Goal: Task Accomplishment & Management: Use online tool/utility

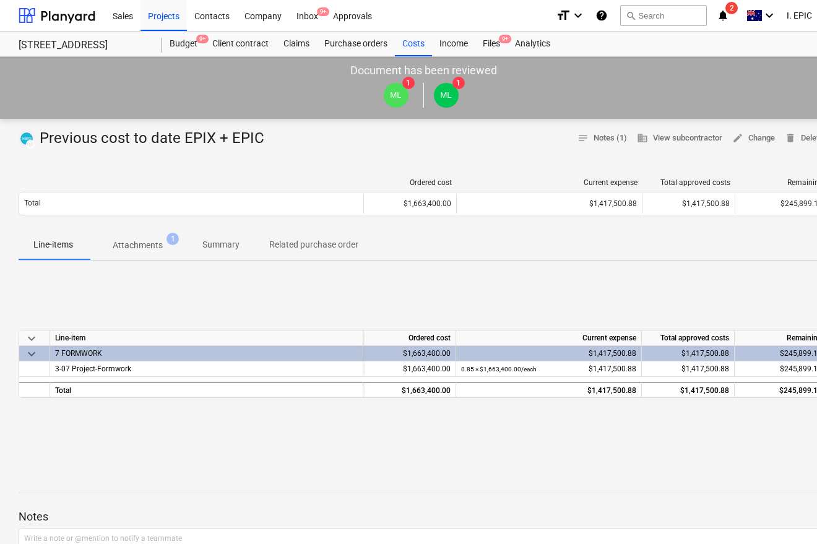
click at [142, 243] on p "Attachments" at bounding box center [138, 245] width 50 height 13
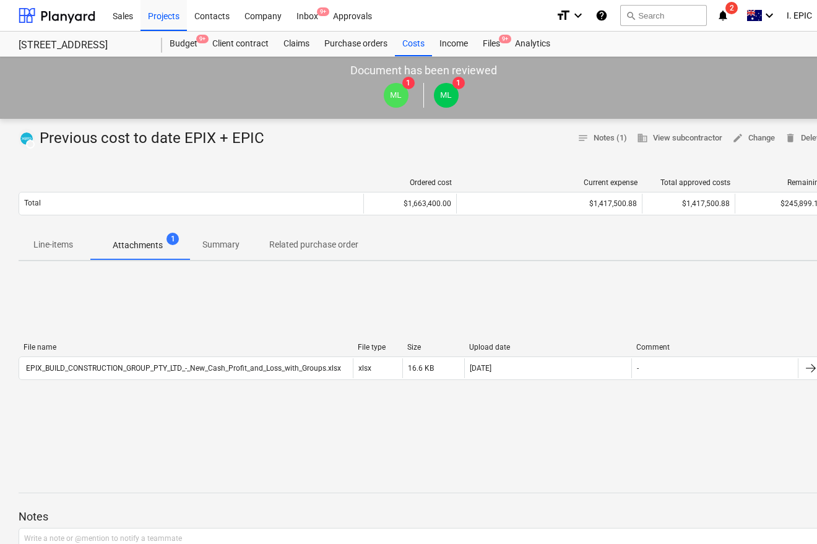
click at [218, 292] on div "File name File type Size Upload date Comment EPIX_BUILD_CONSTRUCTION_GROUP_PTY_…" at bounding box center [424, 364] width 810 height 186
click at [75, 244] on span "Line-items" at bounding box center [53, 245] width 69 height 20
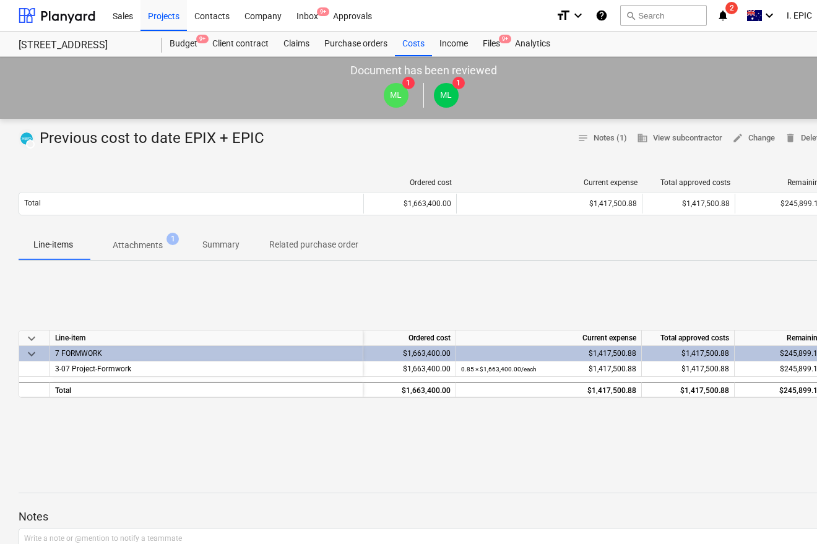
click at [155, 248] on p "Attachments" at bounding box center [138, 245] width 50 height 13
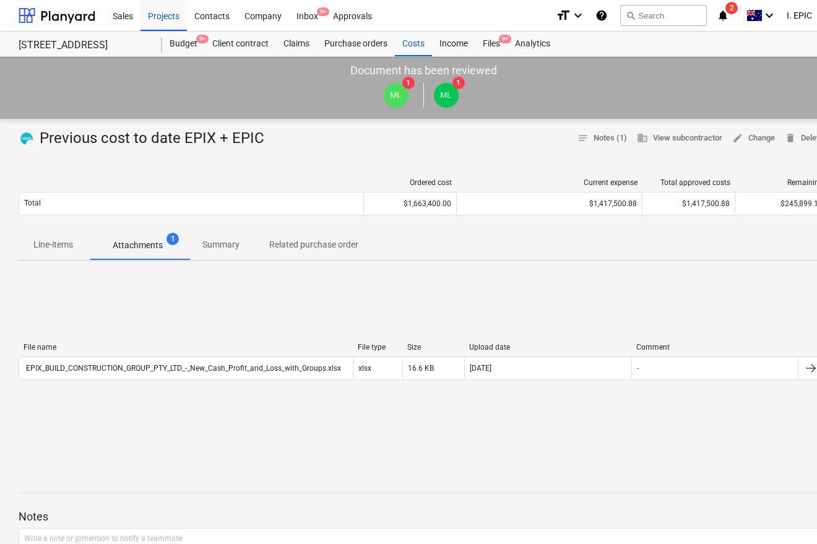
click at [224, 251] on p "Summary" at bounding box center [220, 244] width 37 height 13
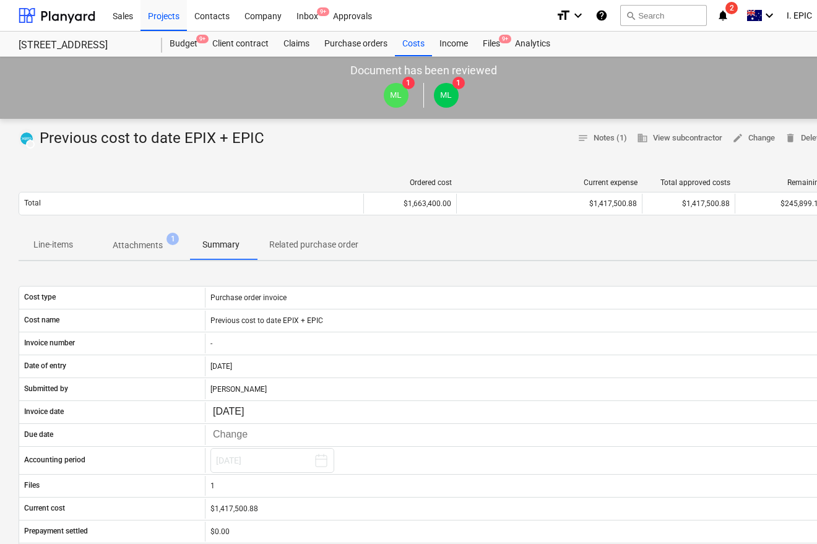
click at [133, 246] on p "Attachments" at bounding box center [138, 245] width 50 height 13
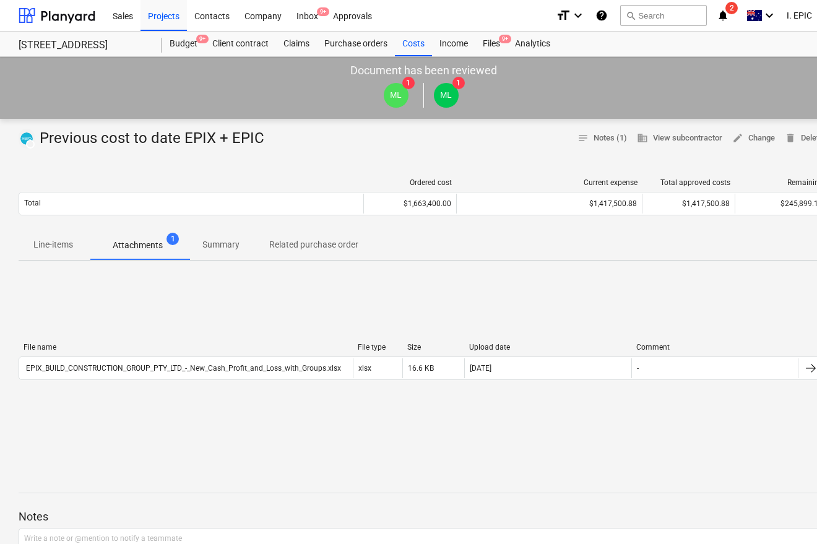
click at [53, 247] on p "Line-items" at bounding box center [53, 244] width 40 height 13
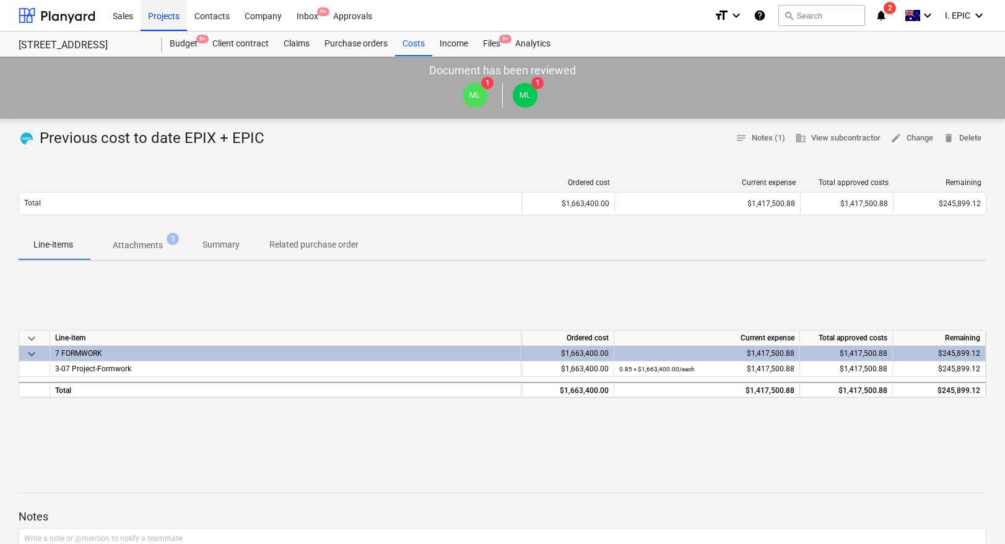
click at [167, 16] on div "Projects" at bounding box center [164, 15] width 46 height 32
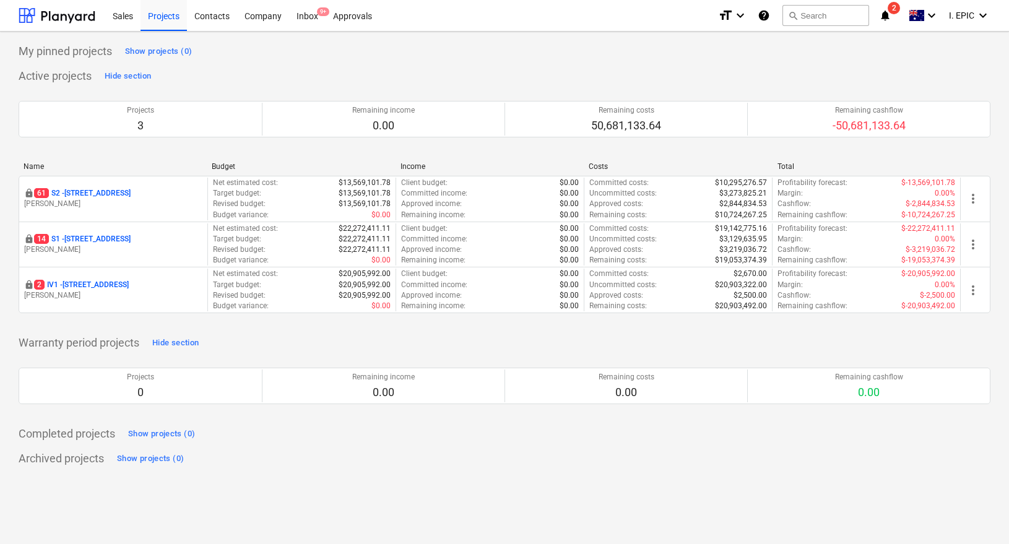
click at [309, 353] on div "Projects 0 Remaining income 0.00 Remaining costs 0.00 Remaining cashflow 0.00 P…" at bounding box center [505, 386] width 972 height 66
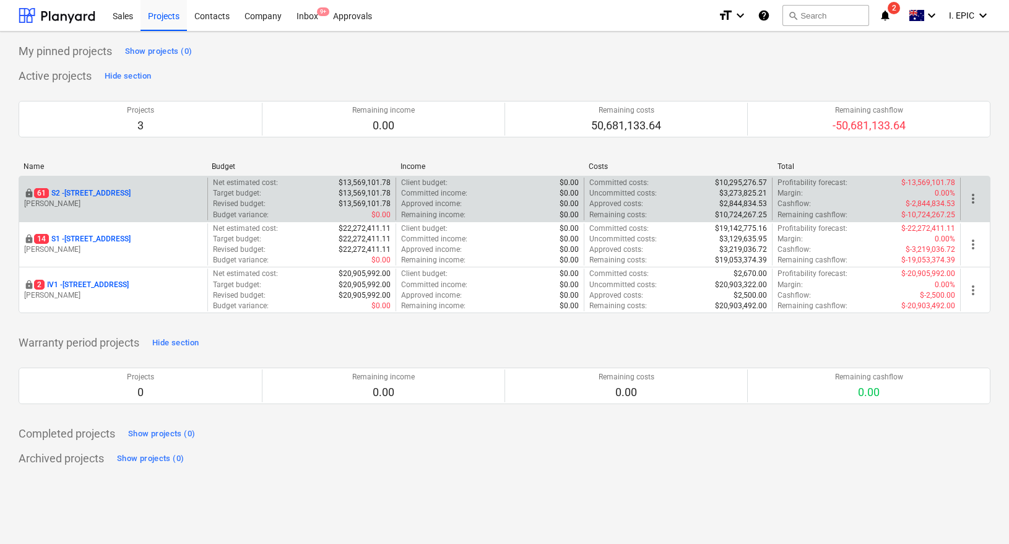
click at [471, 199] on div "Approved income : $0.00" at bounding box center [490, 204] width 178 height 11
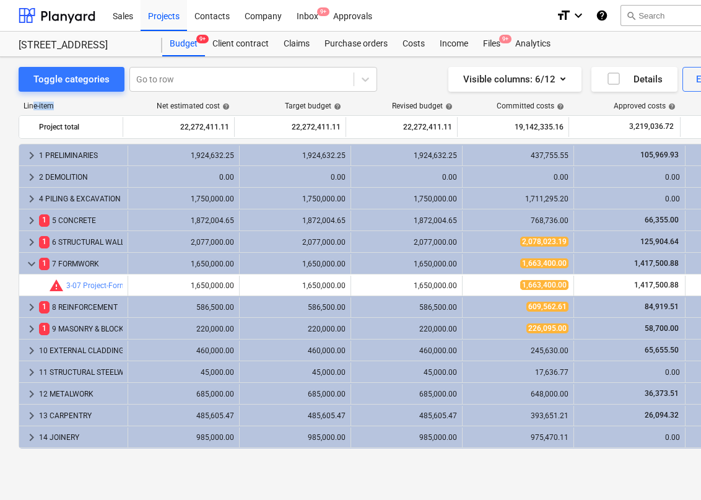
drag, startPoint x: 65, startPoint y: 103, endPoint x: 33, endPoint y: 103, distance: 31.6
click at [33, 103] on div "Line-item" at bounding box center [71, 106] width 105 height 9
drag, startPoint x: 22, startPoint y: 103, endPoint x: 58, endPoint y: 103, distance: 35.9
click at [58, 103] on div "Line-item" at bounding box center [71, 106] width 105 height 9
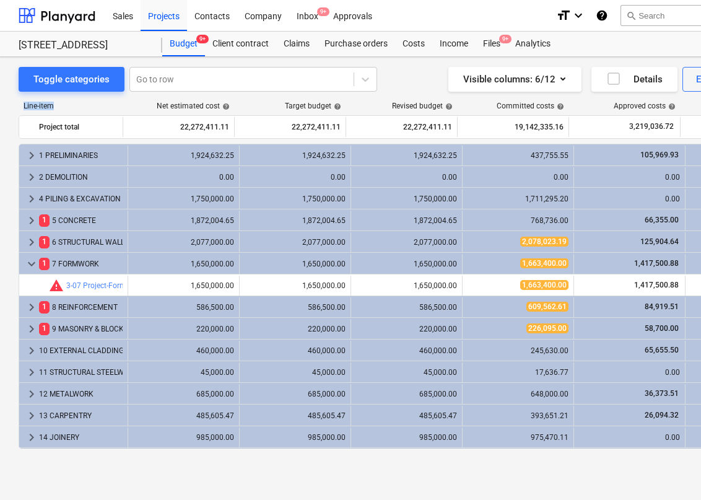
click at [58, 103] on div "Line-item" at bounding box center [71, 106] width 105 height 9
